Goal: Task Accomplishment & Management: Use online tool/utility

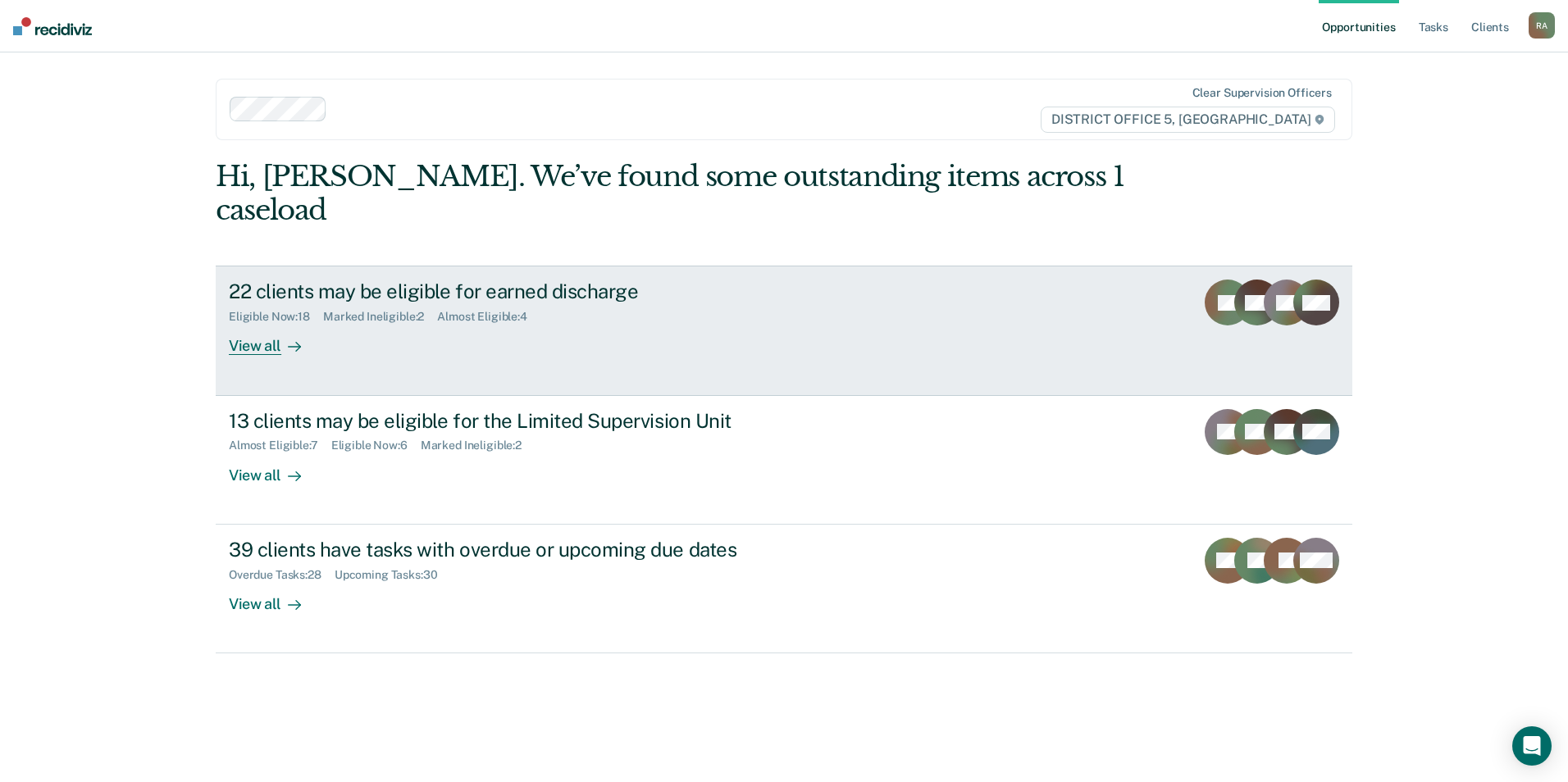
click at [513, 280] on div "22 clients may be eligible for earned discharge" at bounding box center [517, 292] width 576 height 24
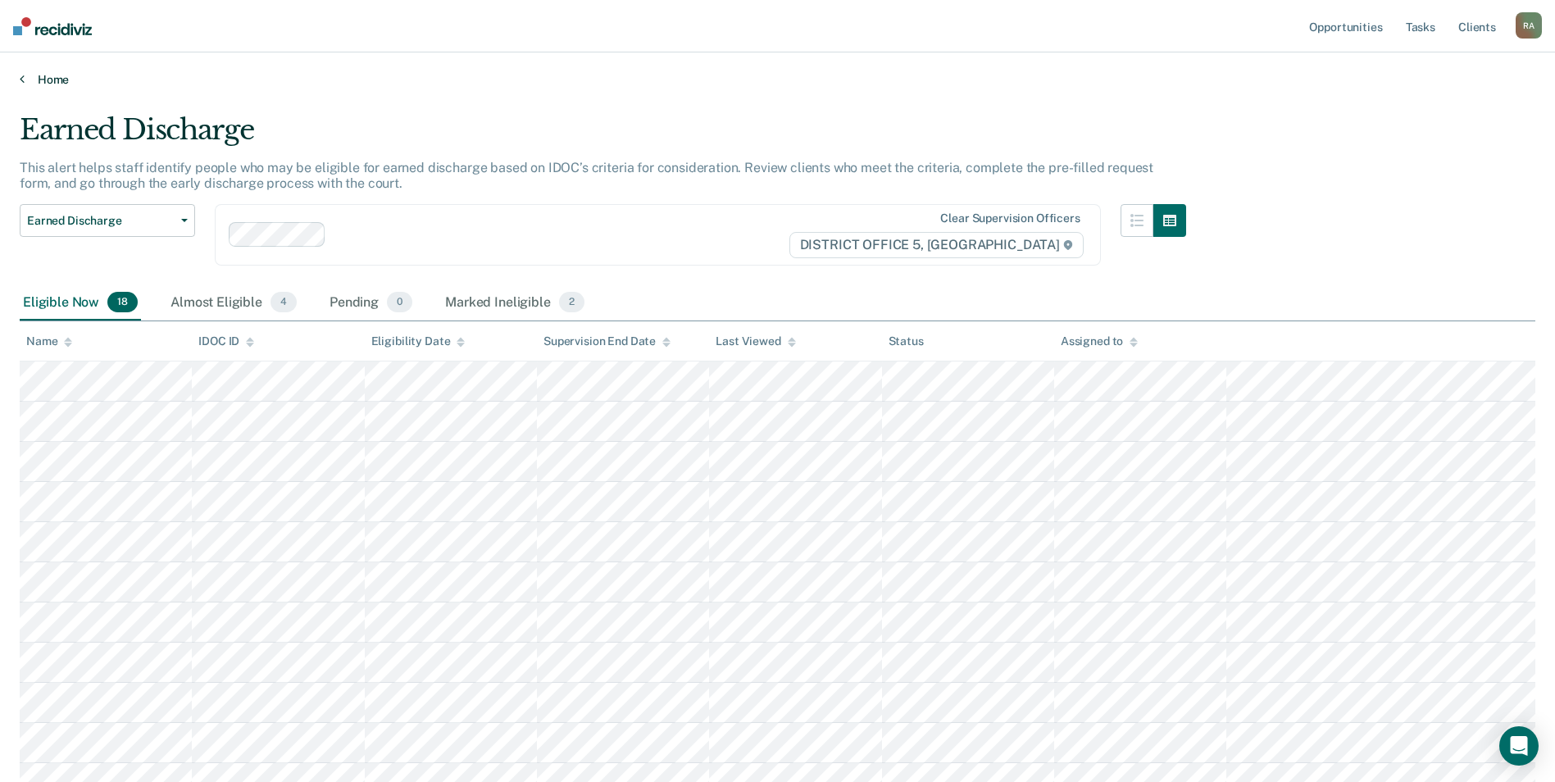
click at [41, 75] on link "Home" at bounding box center [778, 79] width 1516 height 15
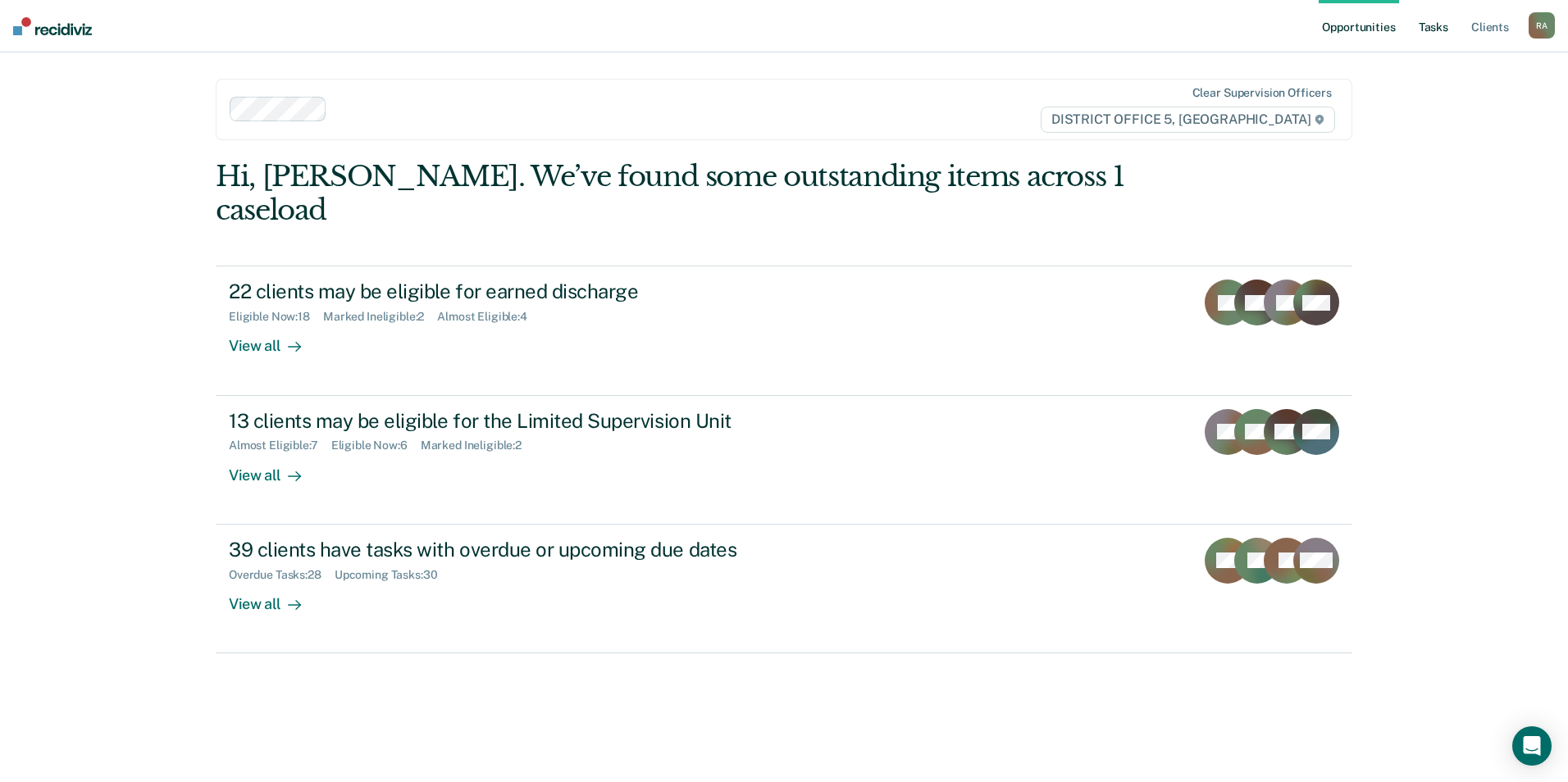
click at [1431, 30] on link "Tasks" at bounding box center [1433, 26] width 36 height 52
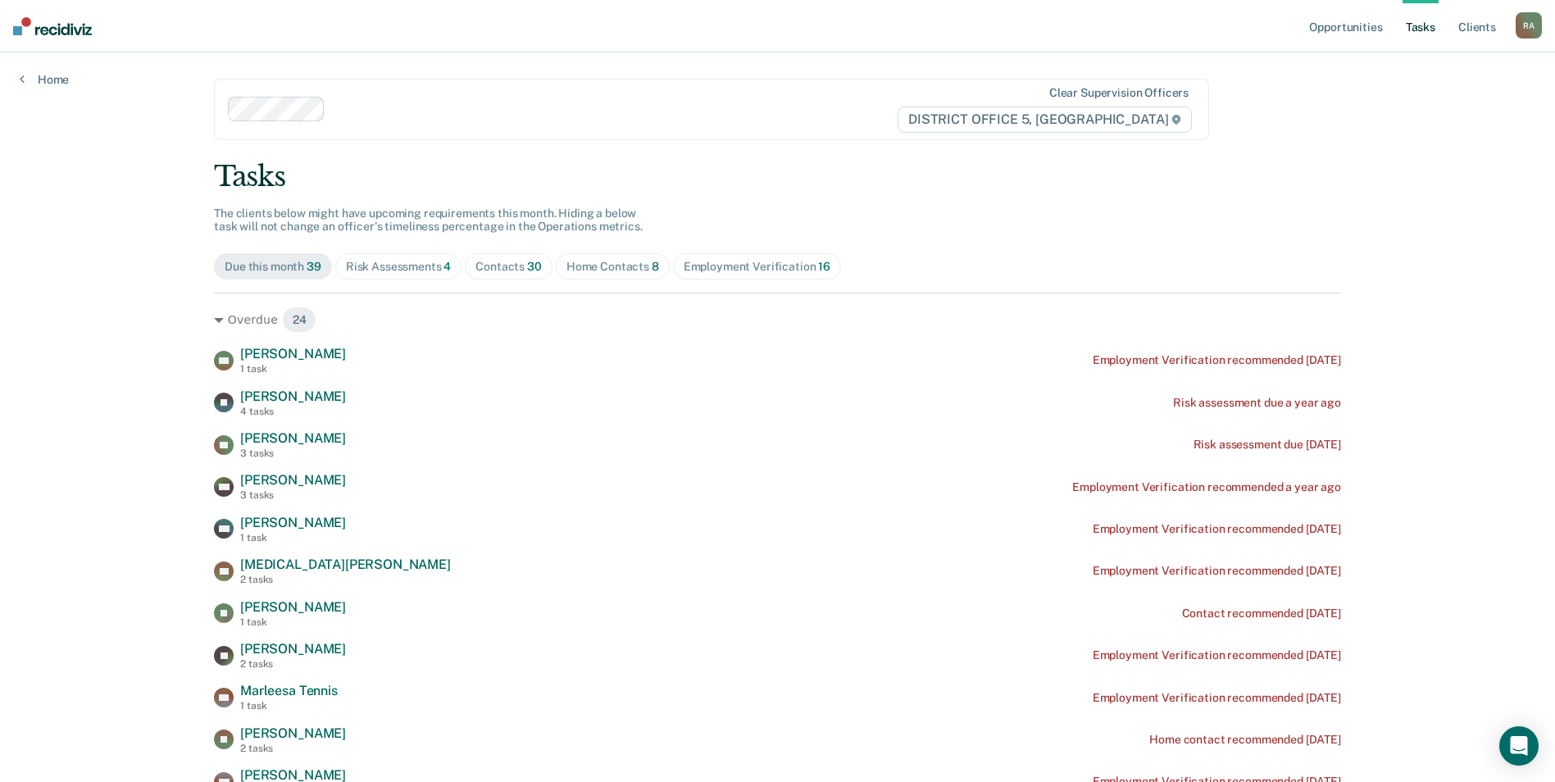
click at [373, 262] on div "Risk Assessments 4" at bounding box center [399, 267] width 106 height 14
